Goal: Go to known website: Access a specific website the user already knows

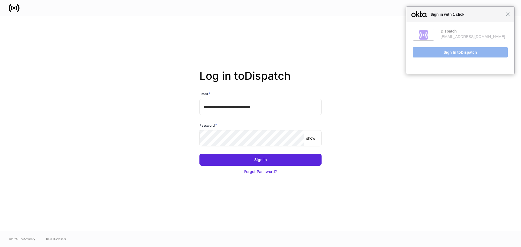
click at [233, 107] on input "**********" at bounding box center [260, 107] width 122 height 16
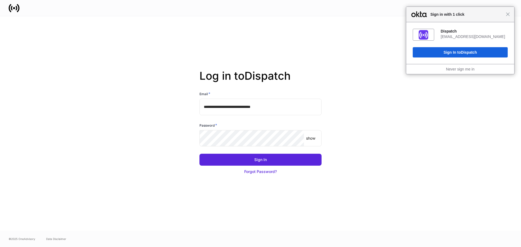
click at [234, 107] on input "**********" at bounding box center [260, 107] width 122 height 16
type input "**********"
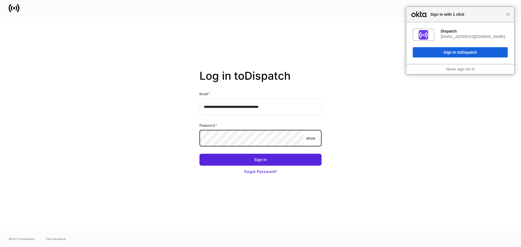
click at [199, 154] on button "Sign In" at bounding box center [260, 160] width 122 height 12
